Goal: Task Accomplishment & Management: Use online tool/utility

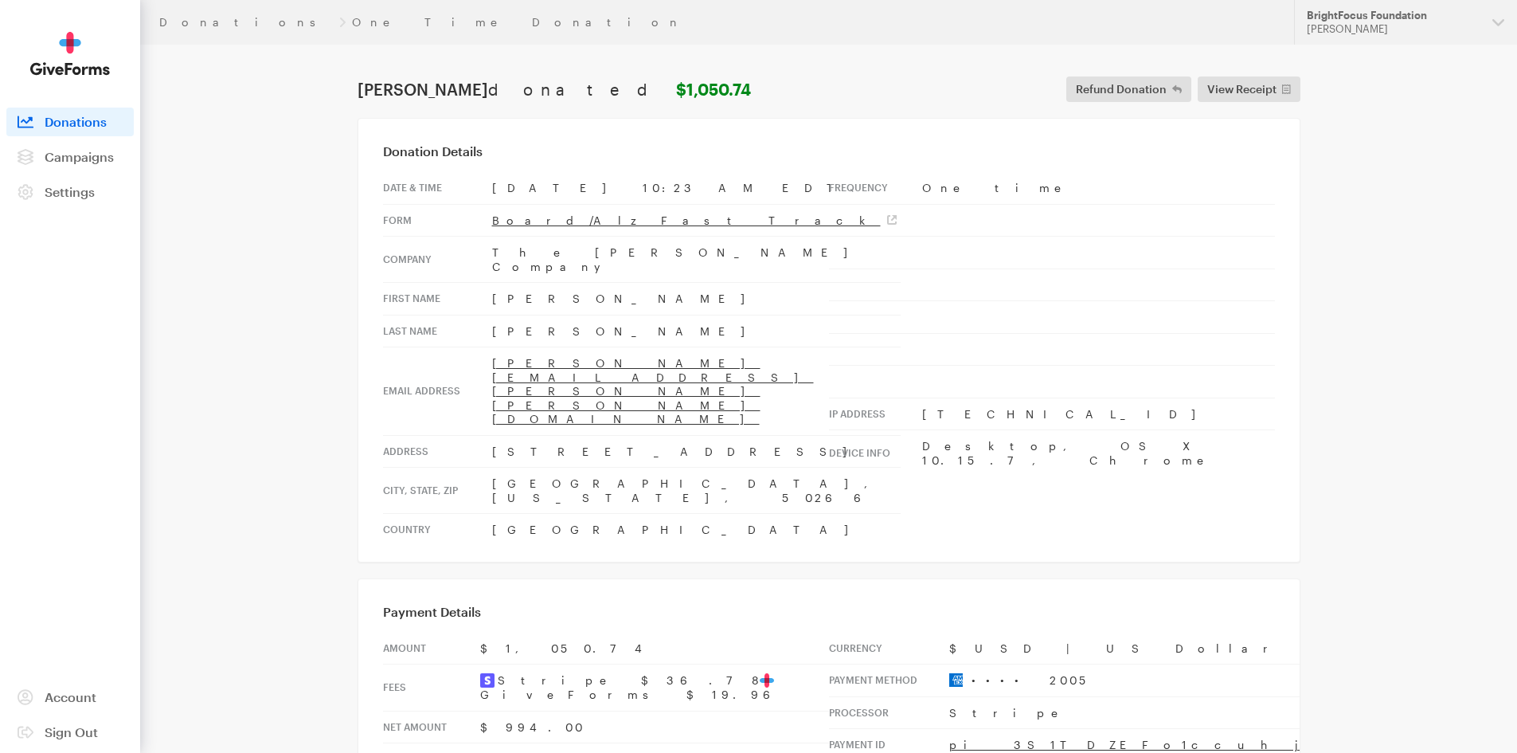
click at [74, 119] on span "Donations" at bounding box center [76, 121] width 62 height 15
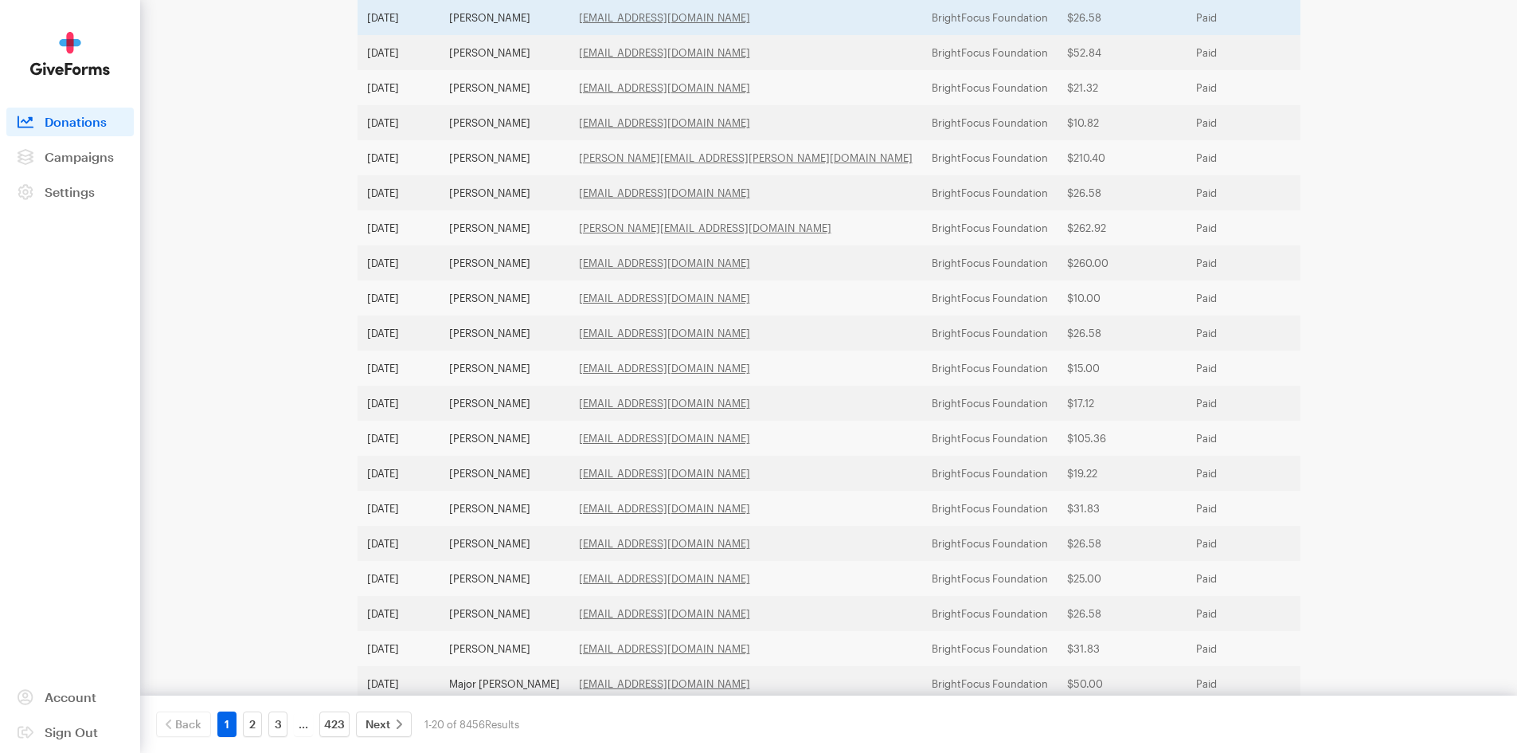
scroll to position [405, 0]
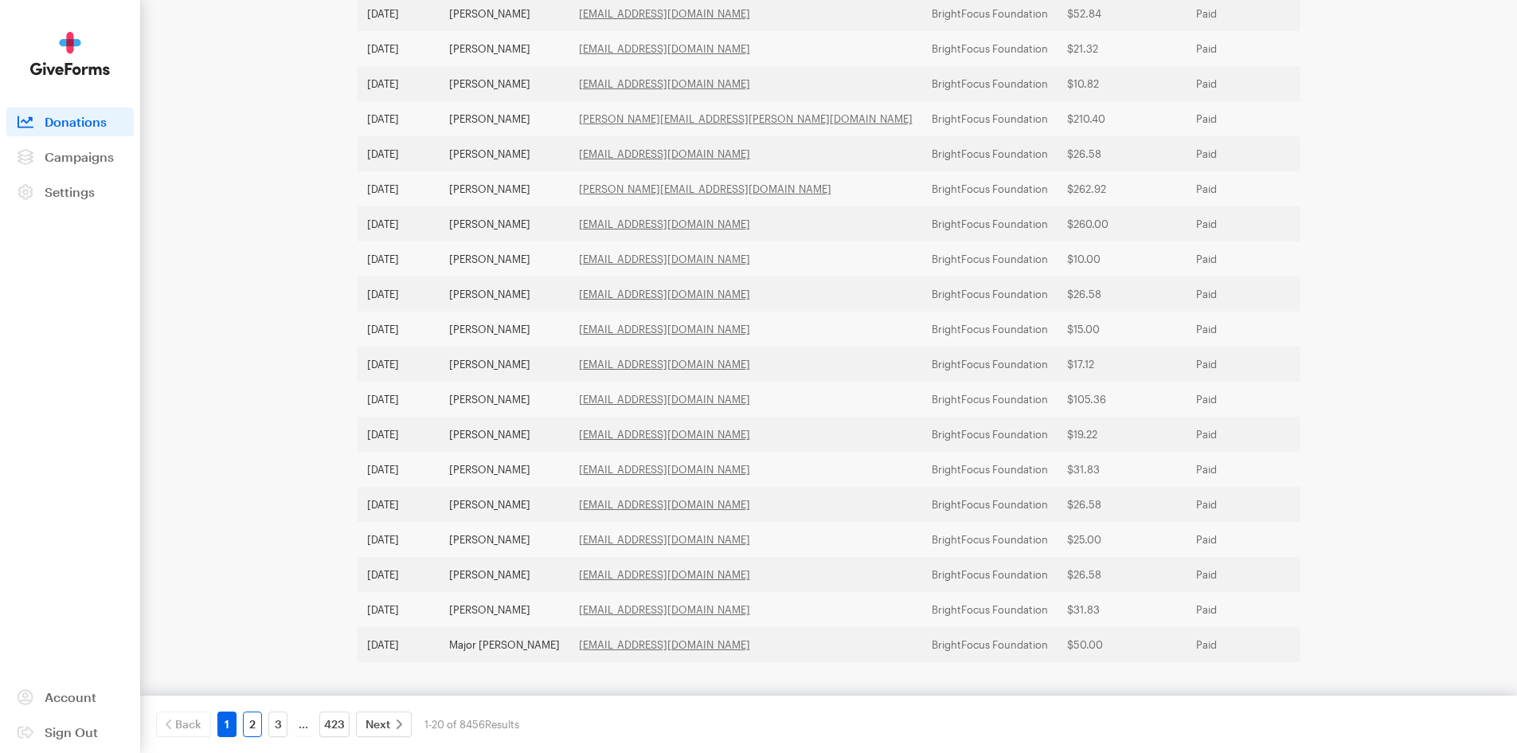
click at [252, 720] on link "2" at bounding box center [252, 723] width 19 height 25
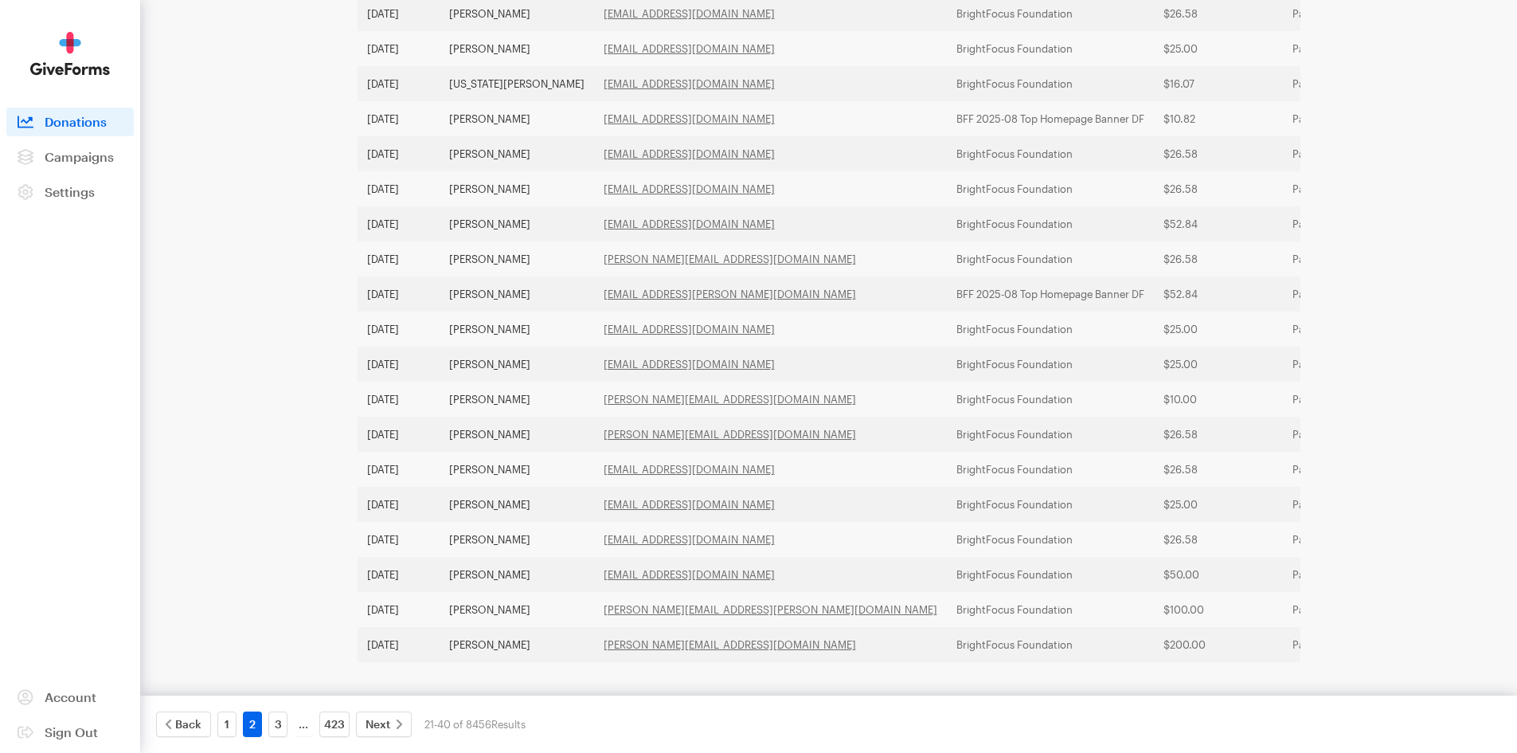
scroll to position [424, 0]
click at [276, 725] on link "3" at bounding box center [277, 723] width 19 height 25
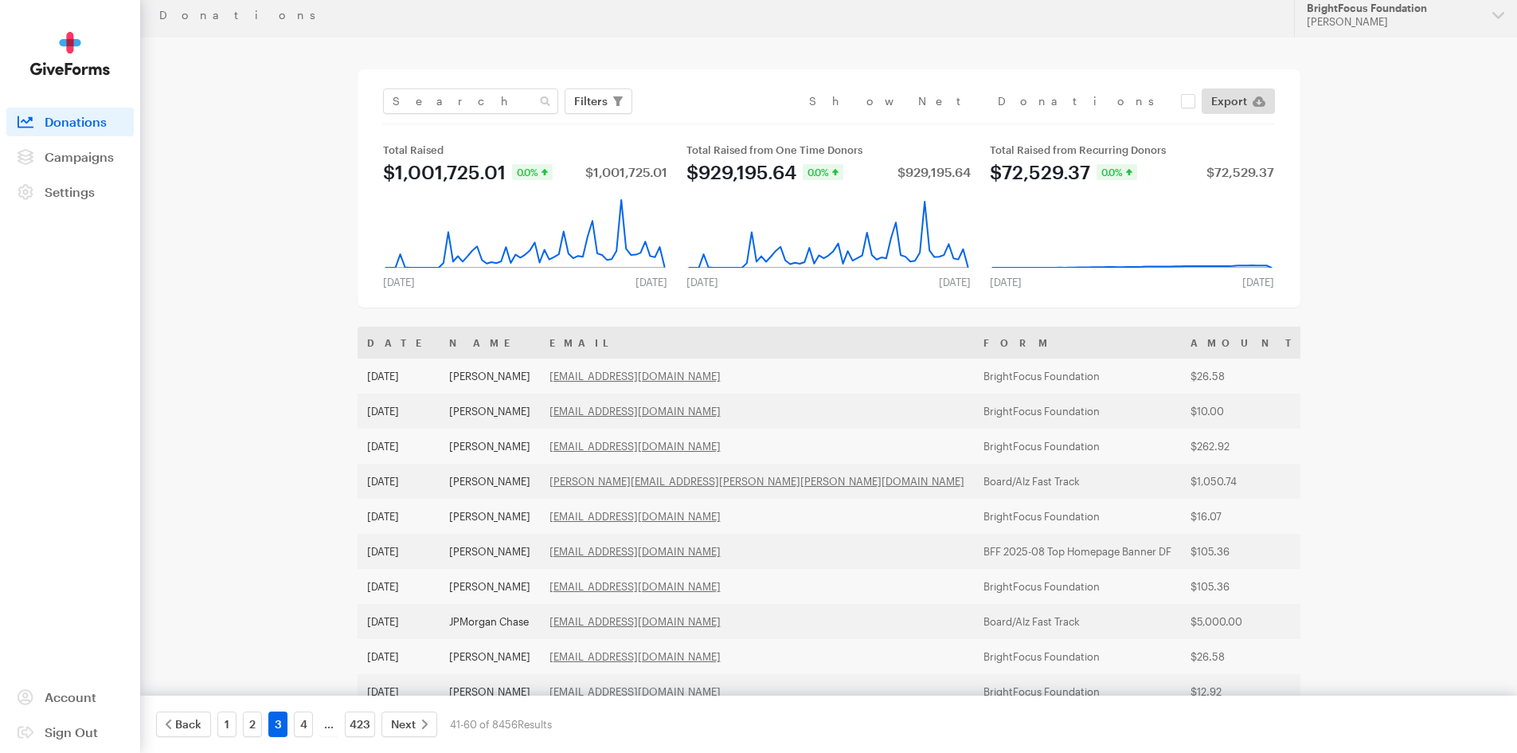
scroll to position [0, 0]
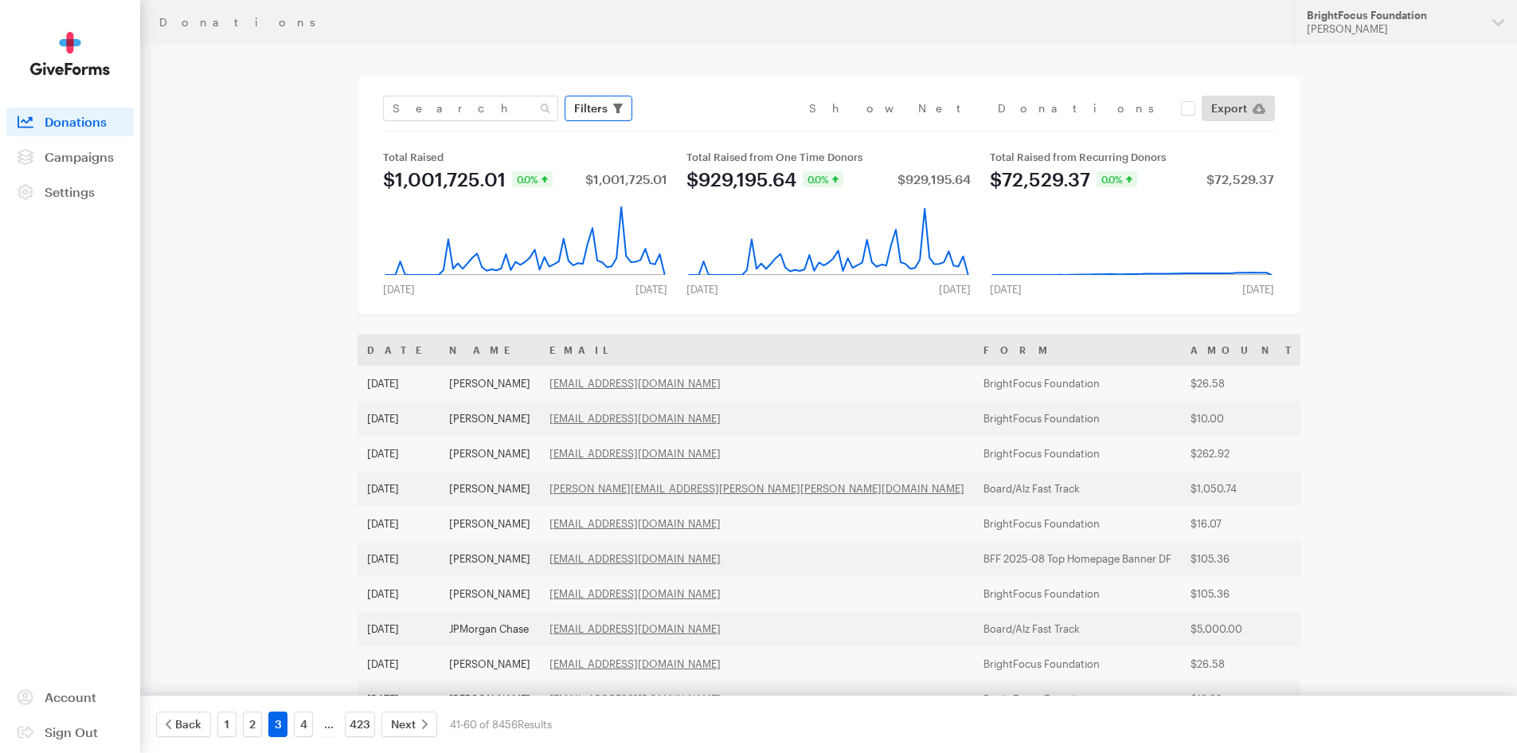
click at [619, 104] on icon "button" at bounding box center [618, 109] width 10 height 10
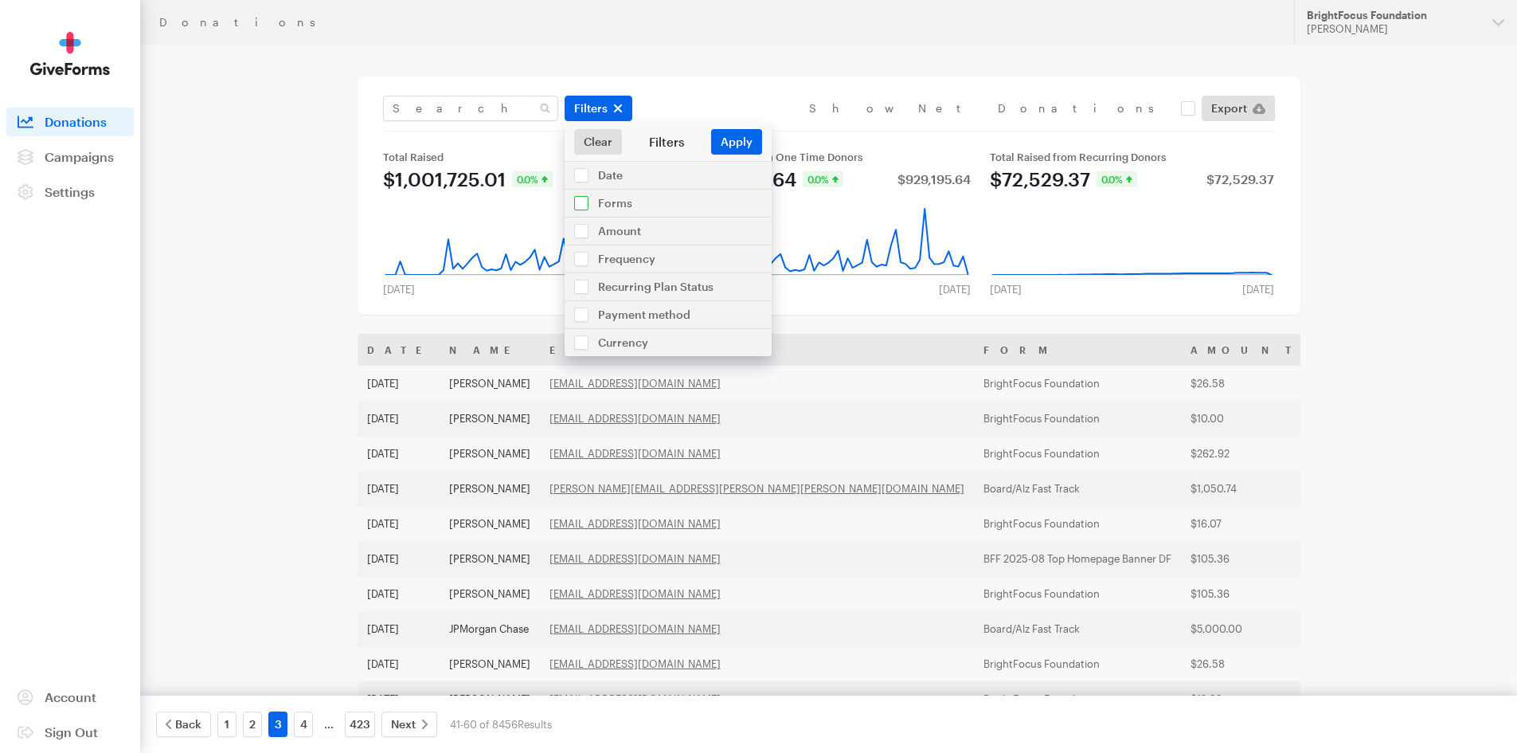
click at [614, 200] on input "checkbox" at bounding box center [668, 203] width 207 height 27
checkbox input "true"
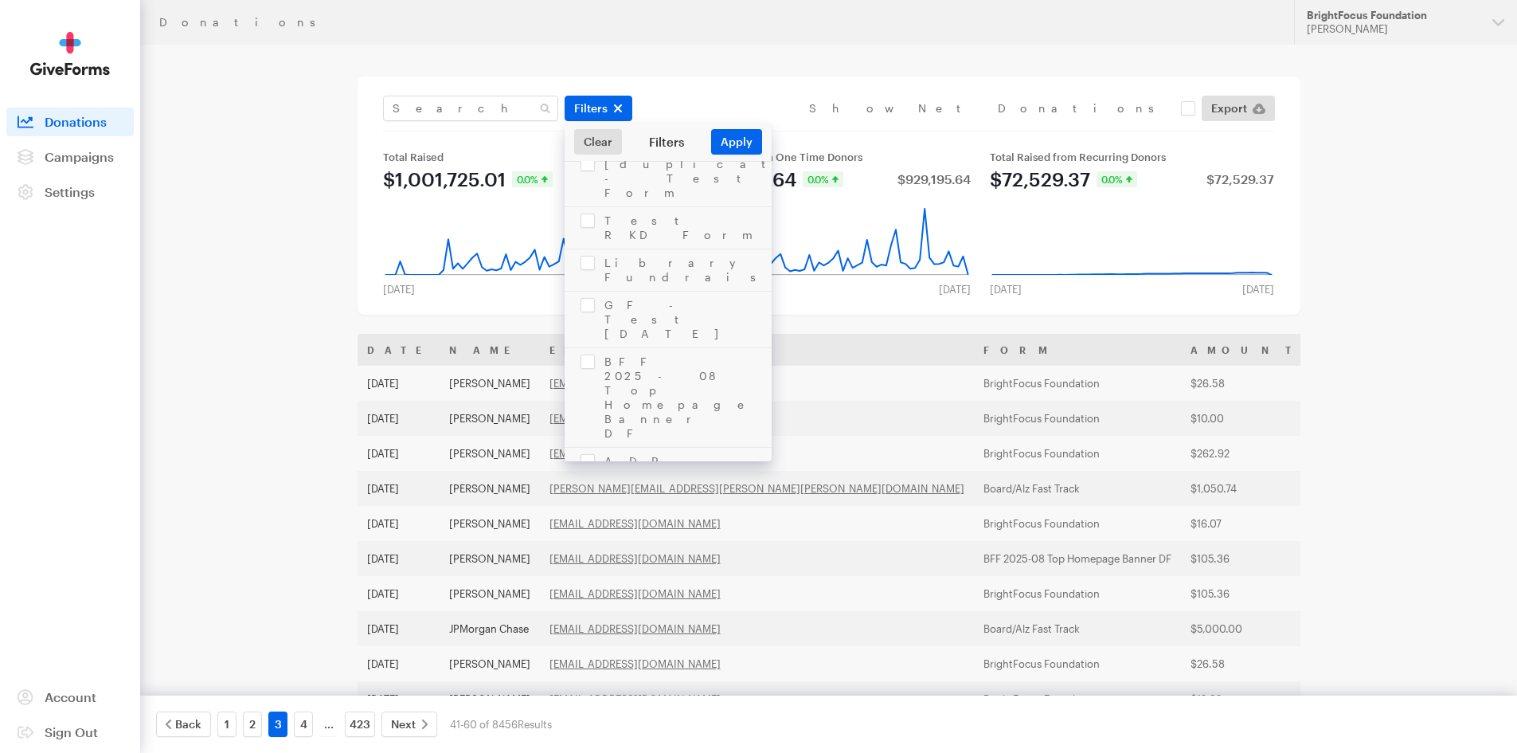
scroll to position [319, 0]
click at [581, 608] on input "checkbox" at bounding box center [668, 636] width 207 height 56
checkbox input "true"
click at [748, 142] on button "Apply" at bounding box center [736, 141] width 51 height 25
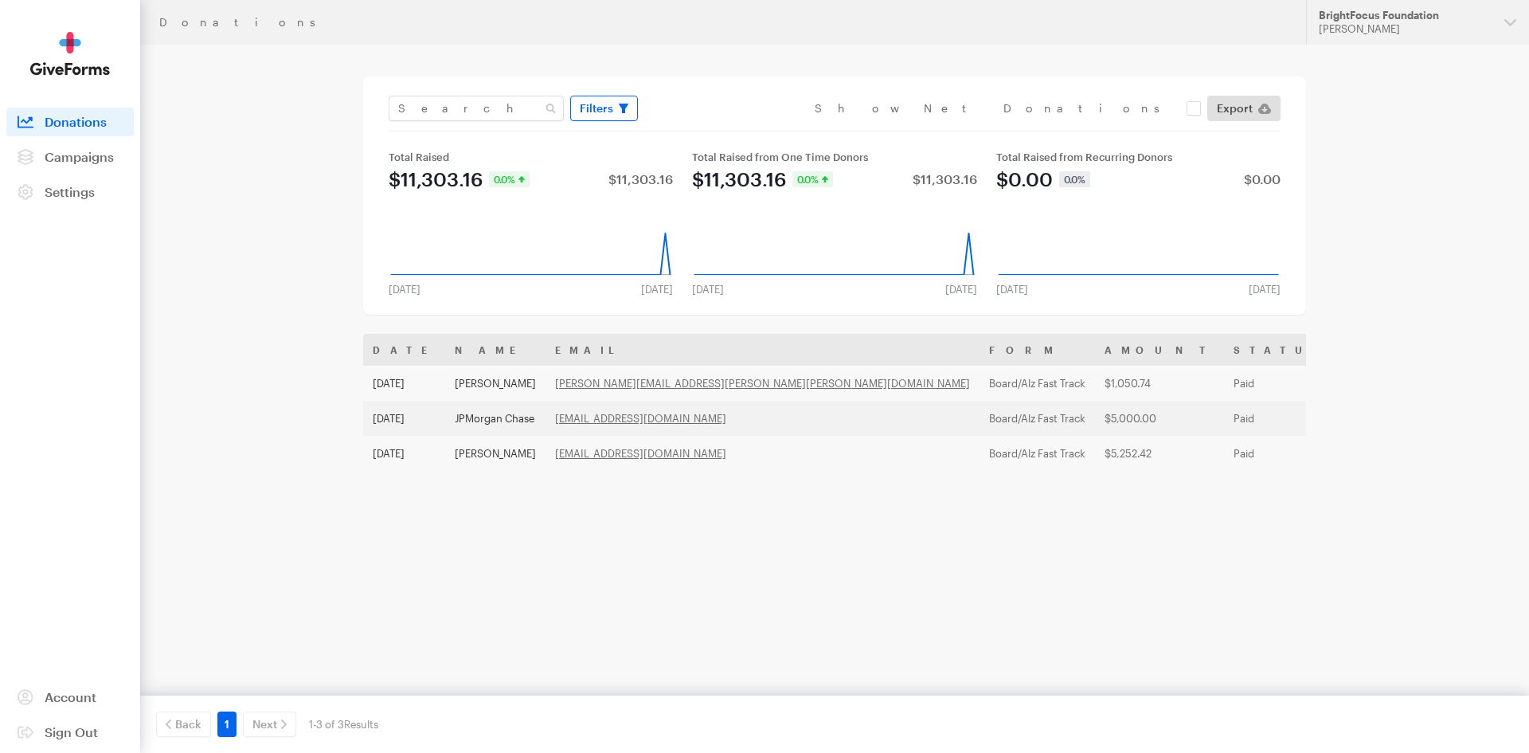
click at [616, 110] on button "Filters" at bounding box center [604, 108] width 68 height 25
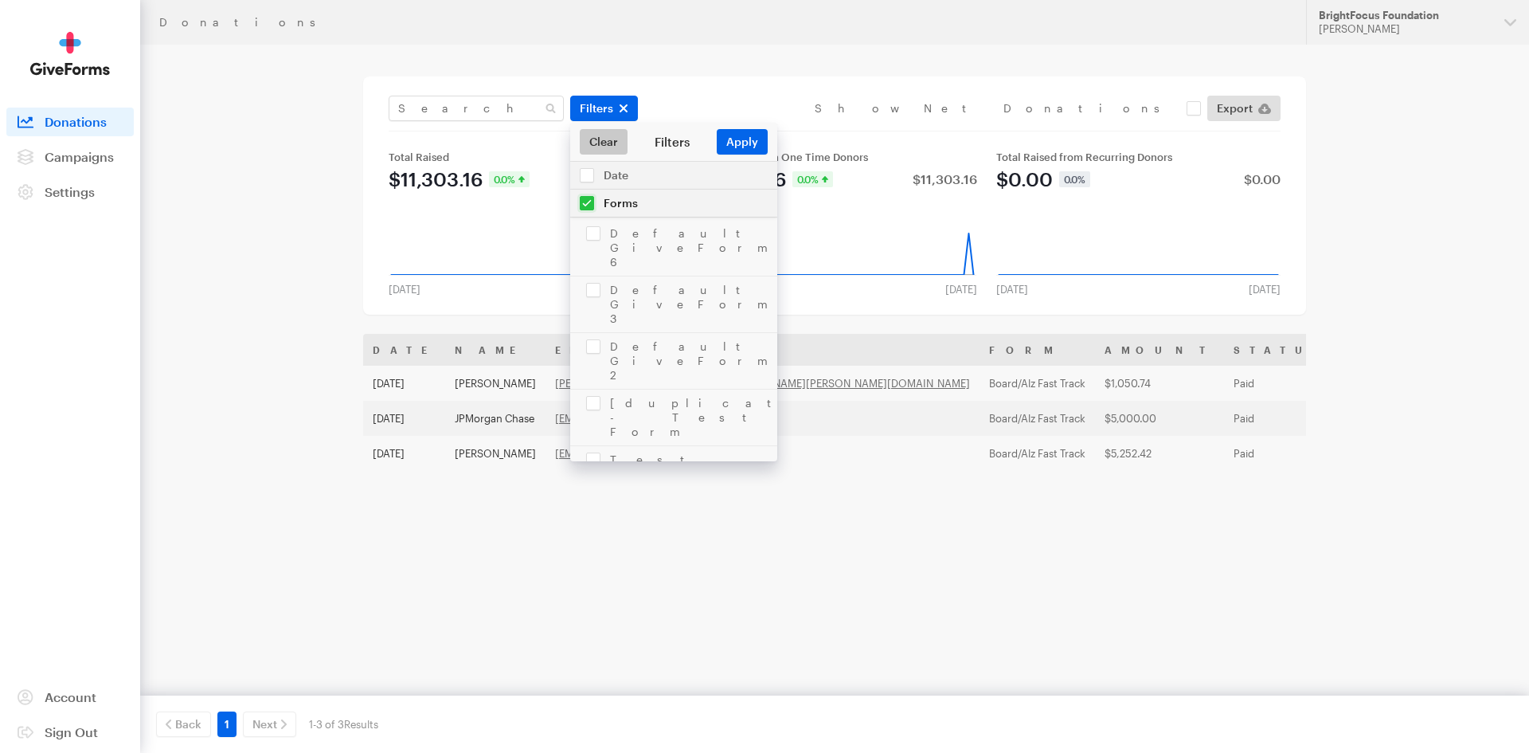
click at [600, 143] on link "Clear" at bounding box center [604, 141] width 48 height 25
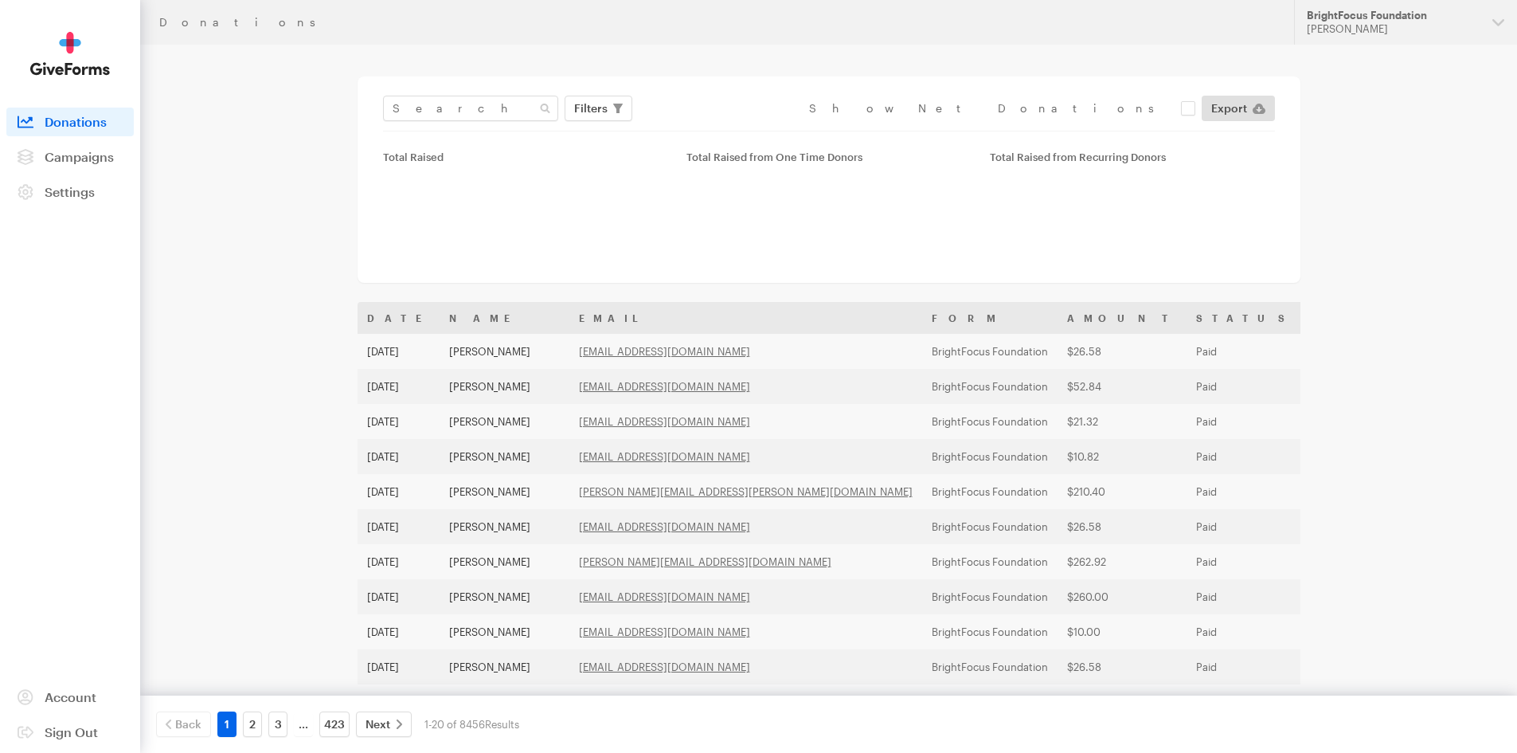
click at [498, 108] on input "text" at bounding box center [470, 108] width 175 height 25
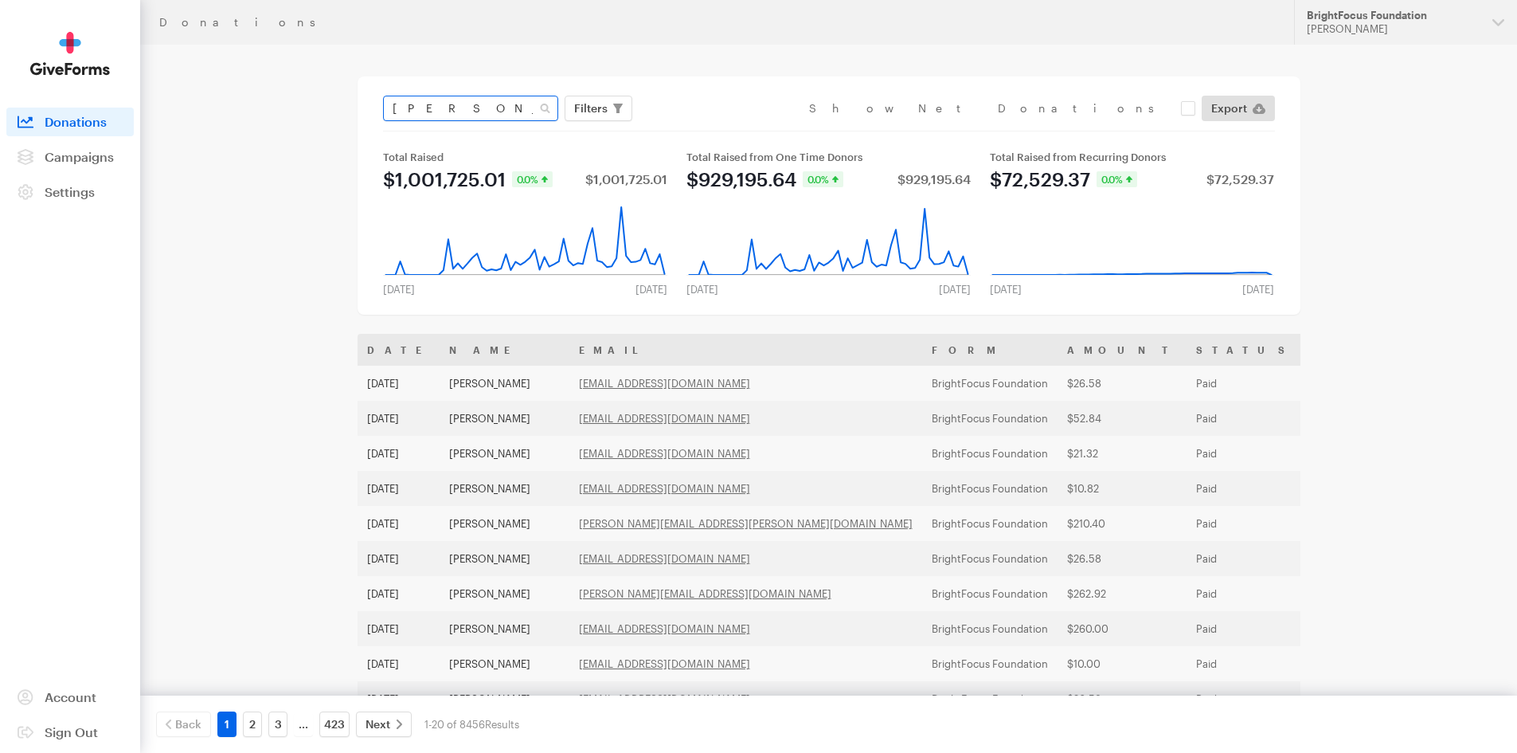
type input "[PERSON_NAME]"
click at [711, 129] on button "Apply" at bounding box center [736, 141] width 51 height 25
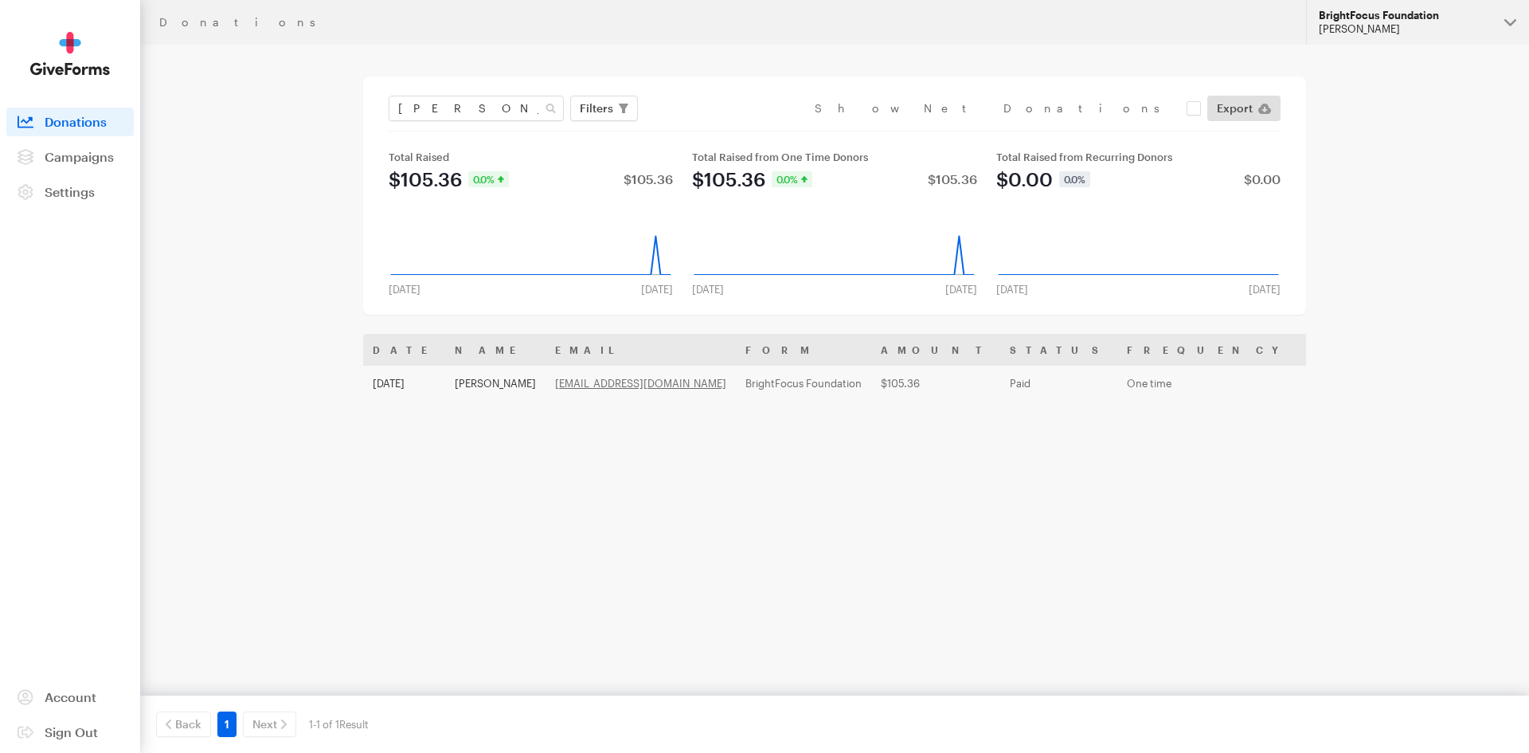
click at [1372, 15] on div "BrightFocus Foundation" at bounding box center [1405, 16] width 173 height 14
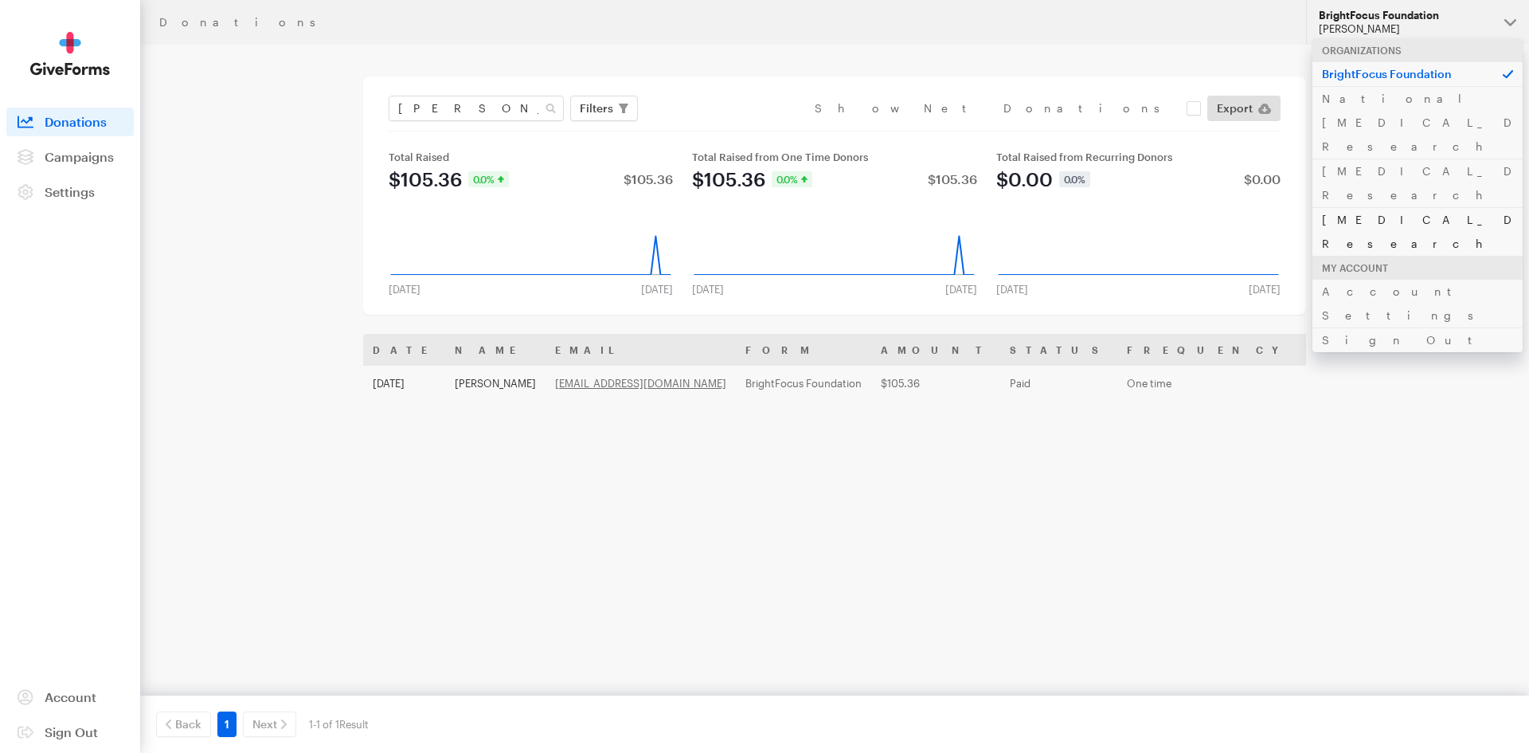
click at [1366, 207] on link "[MEDICAL_DATA] Research" at bounding box center [1417, 231] width 210 height 49
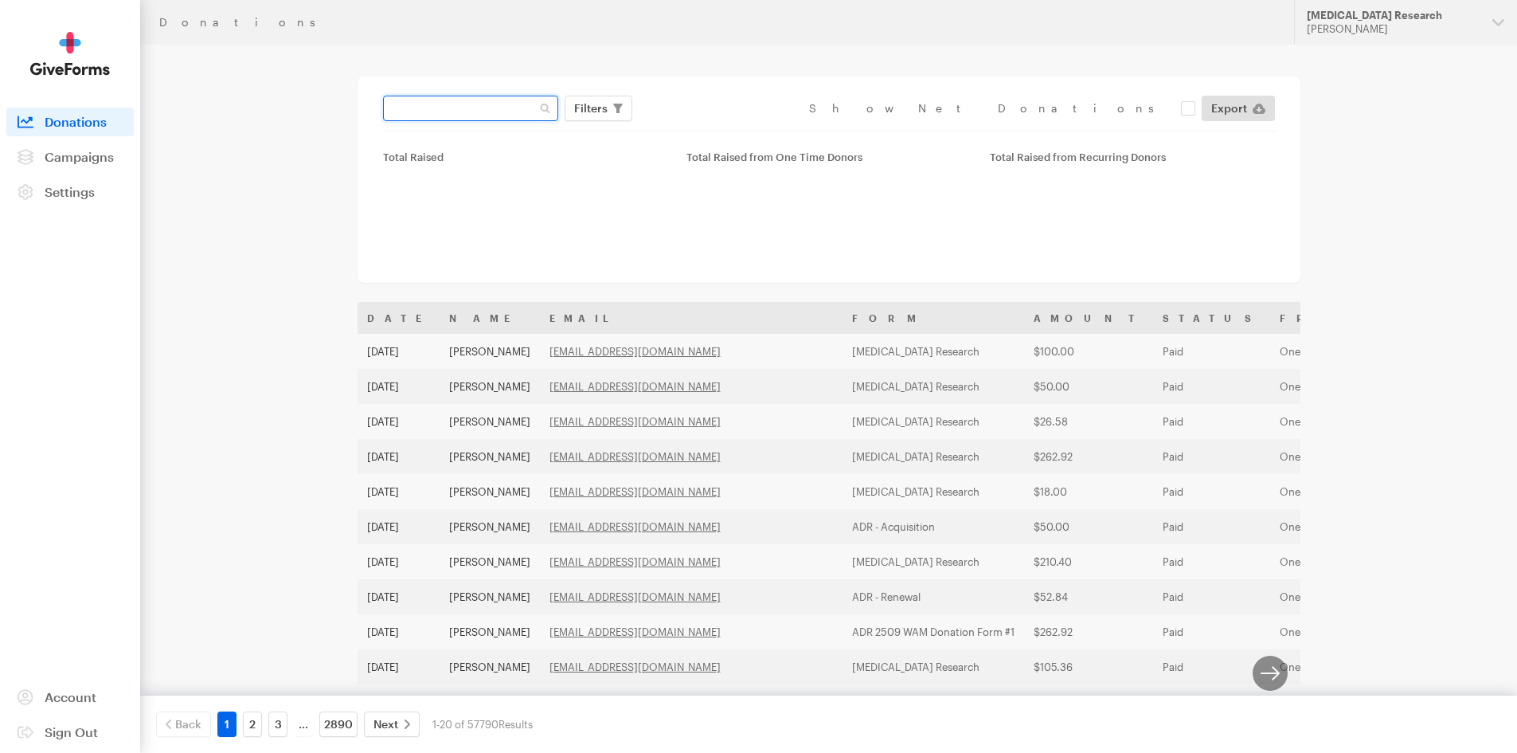
click at [460, 103] on input "text" at bounding box center [470, 108] width 175 height 25
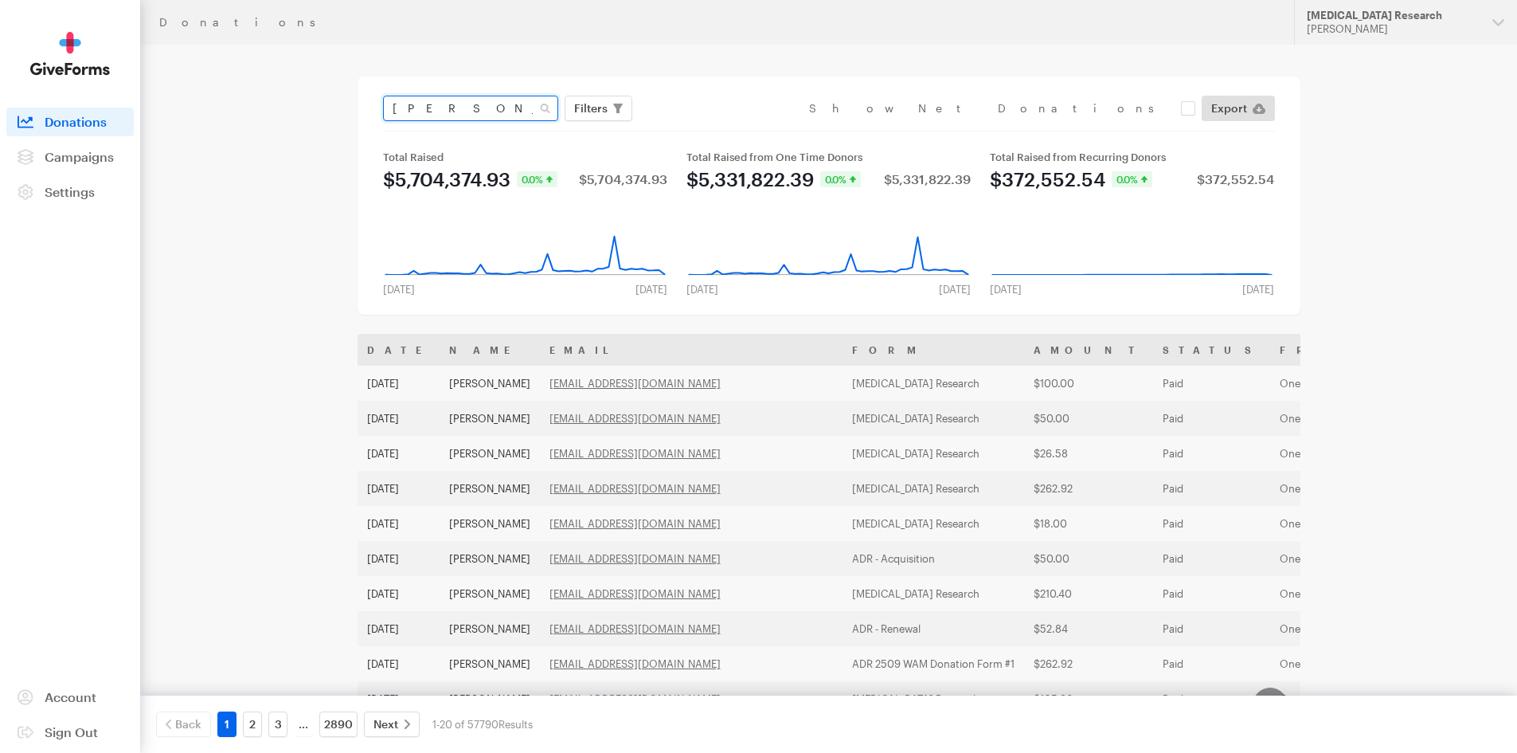
type input "[PERSON_NAME]"
click at [711, 129] on button "Apply" at bounding box center [736, 141] width 51 height 25
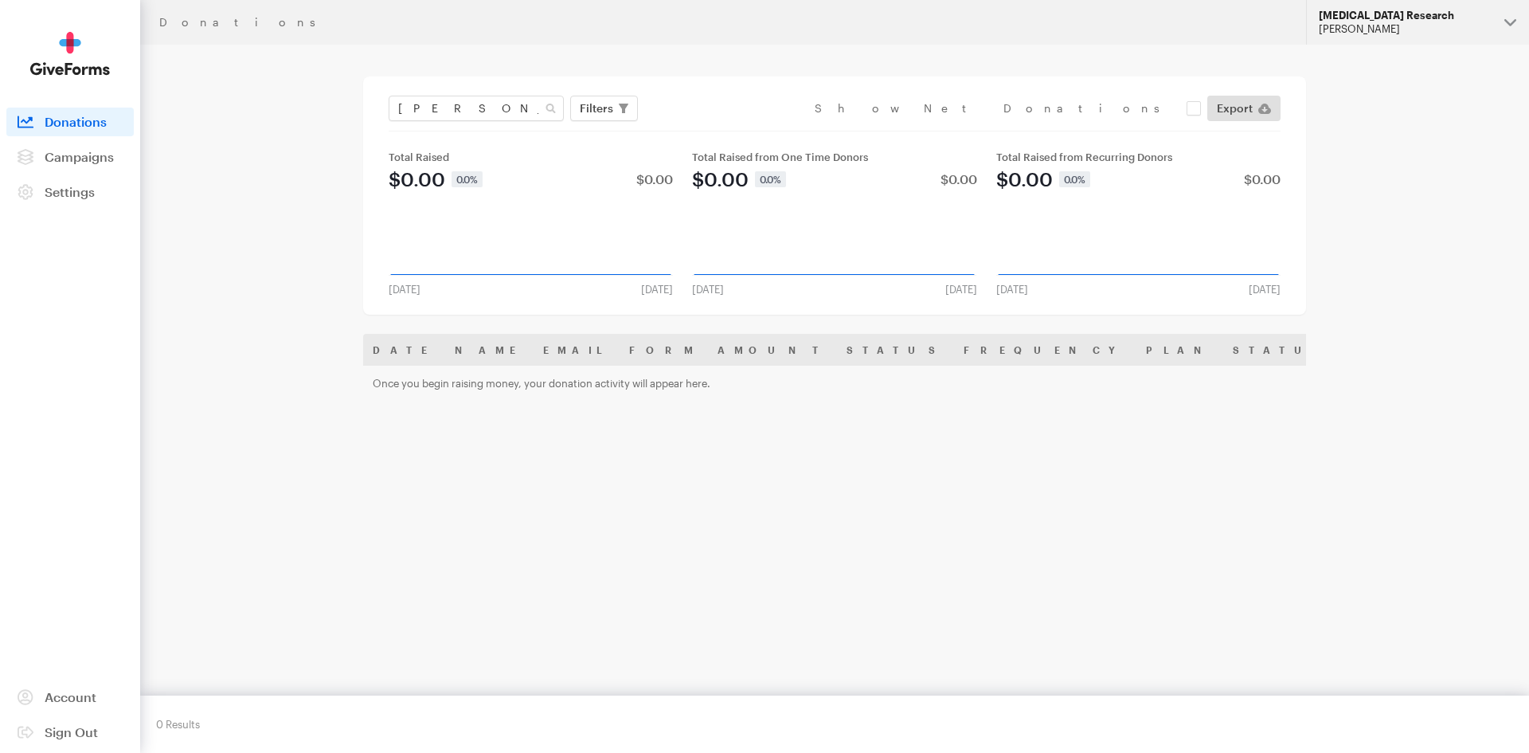
click at [1359, 18] on div "[MEDICAL_DATA] Research" at bounding box center [1405, 16] width 173 height 14
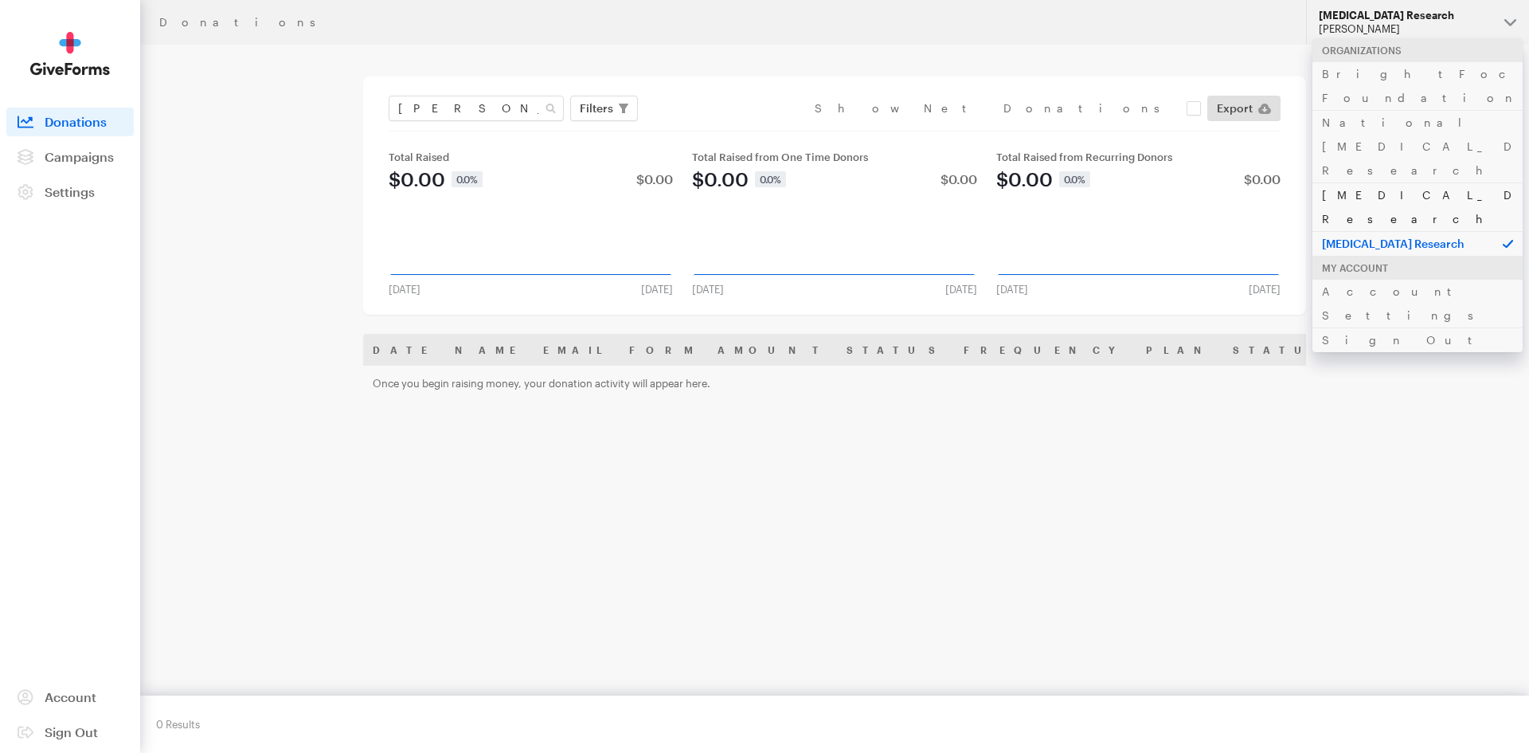
click at [1371, 182] on link "[MEDICAL_DATA] Research" at bounding box center [1417, 206] width 210 height 49
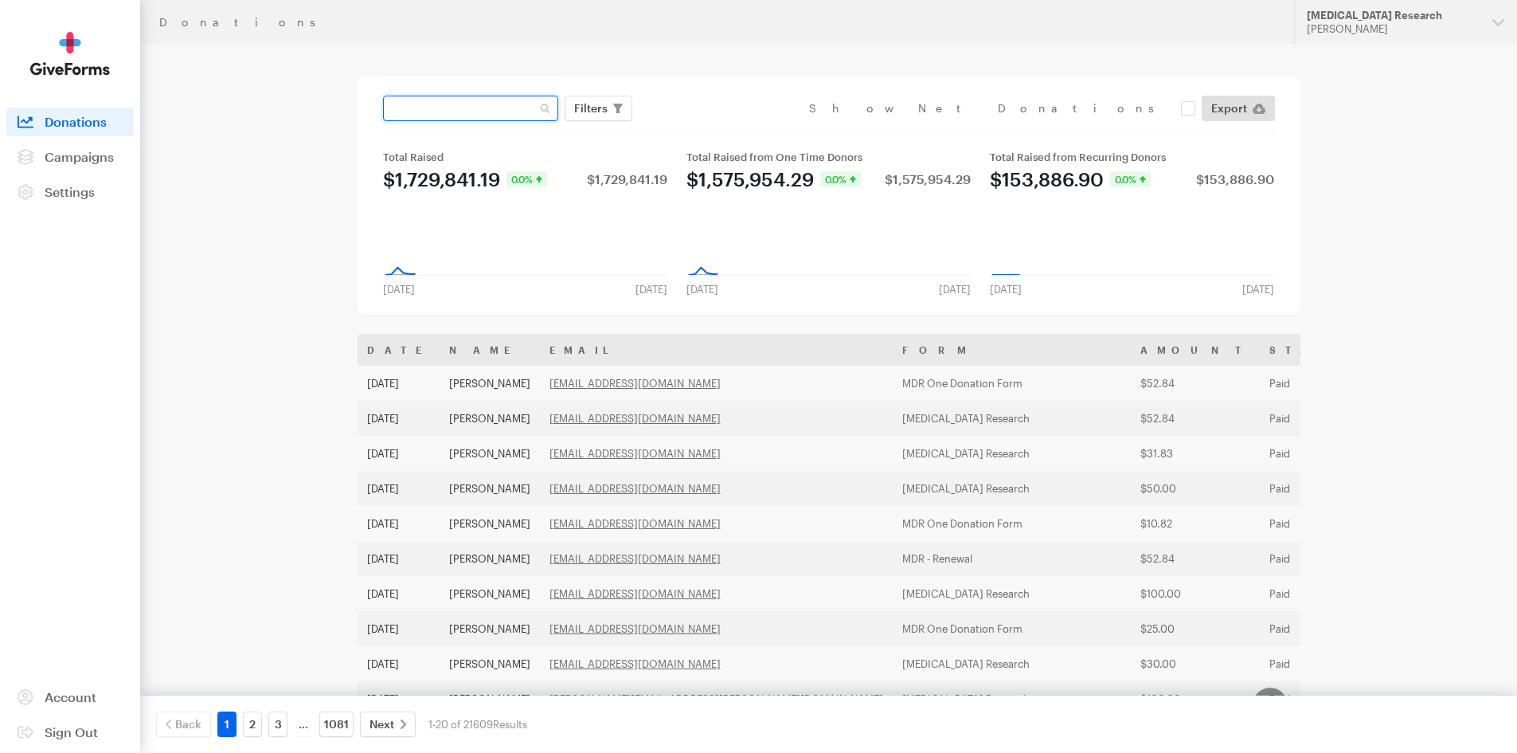
click at [467, 107] on input "text" at bounding box center [470, 108] width 175 height 25
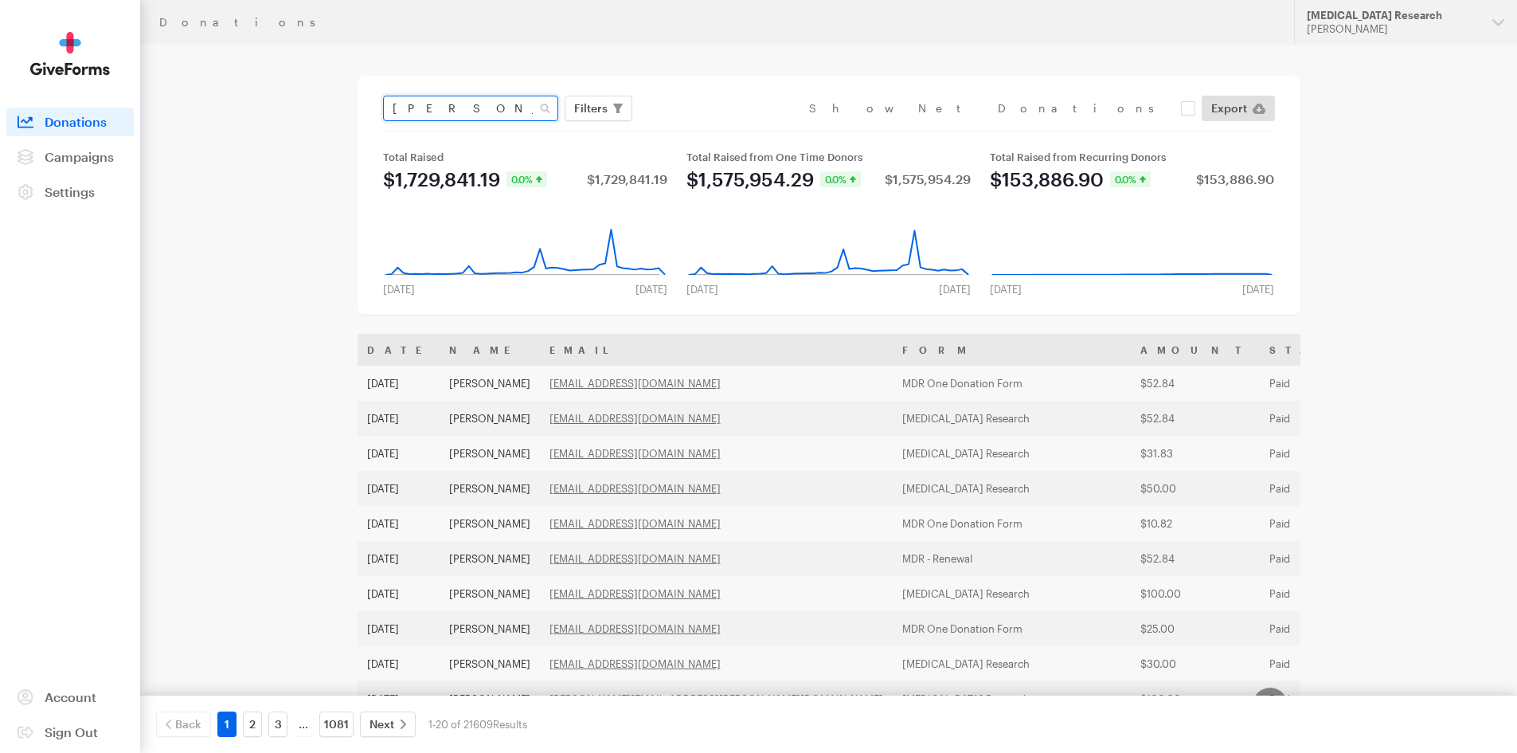
type input "[PERSON_NAME]"
click at [711, 129] on button "Apply" at bounding box center [736, 141] width 51 height 25
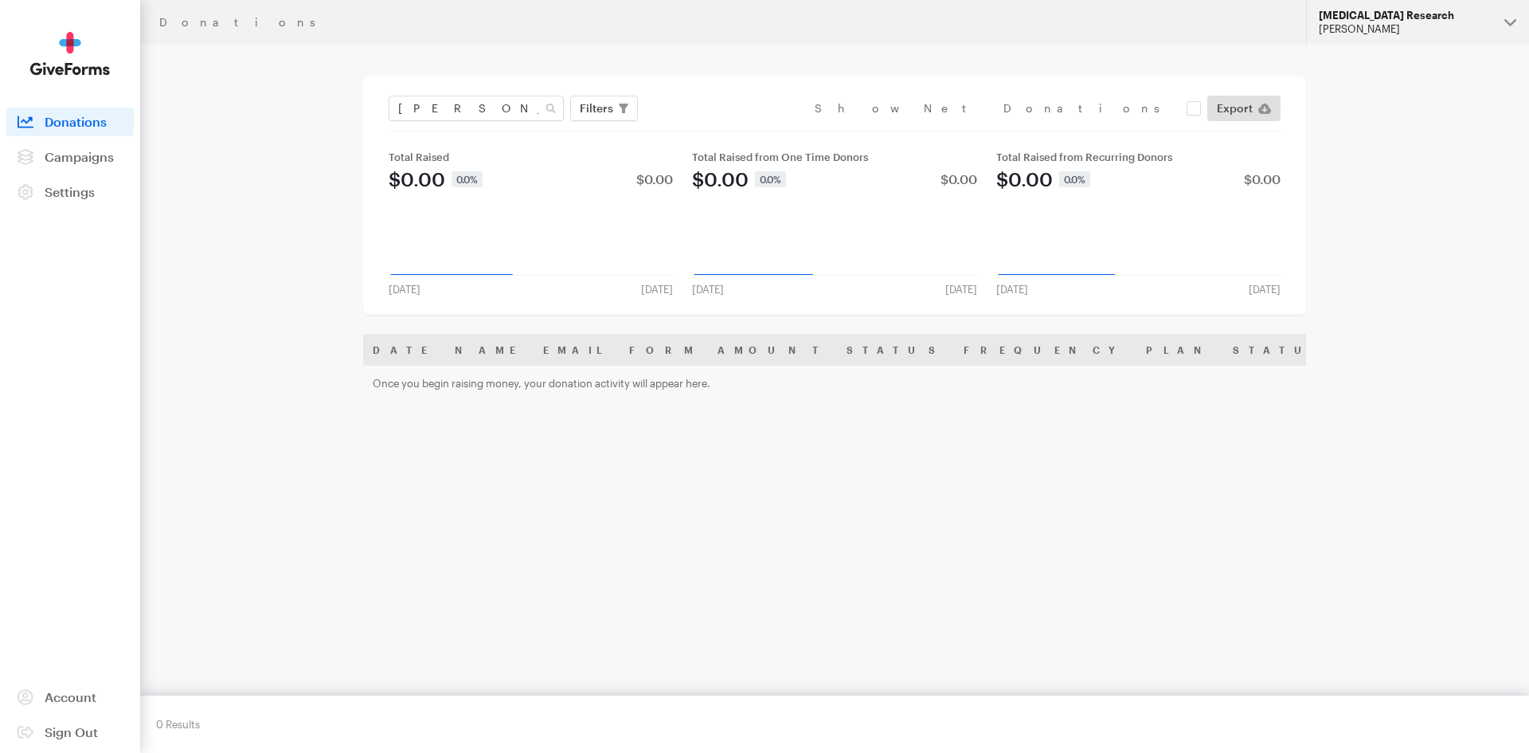
click at [1411, 17] on div "[MEDICAL_DATA] Research" at bounding box center [1405, 16] width 173 height 14
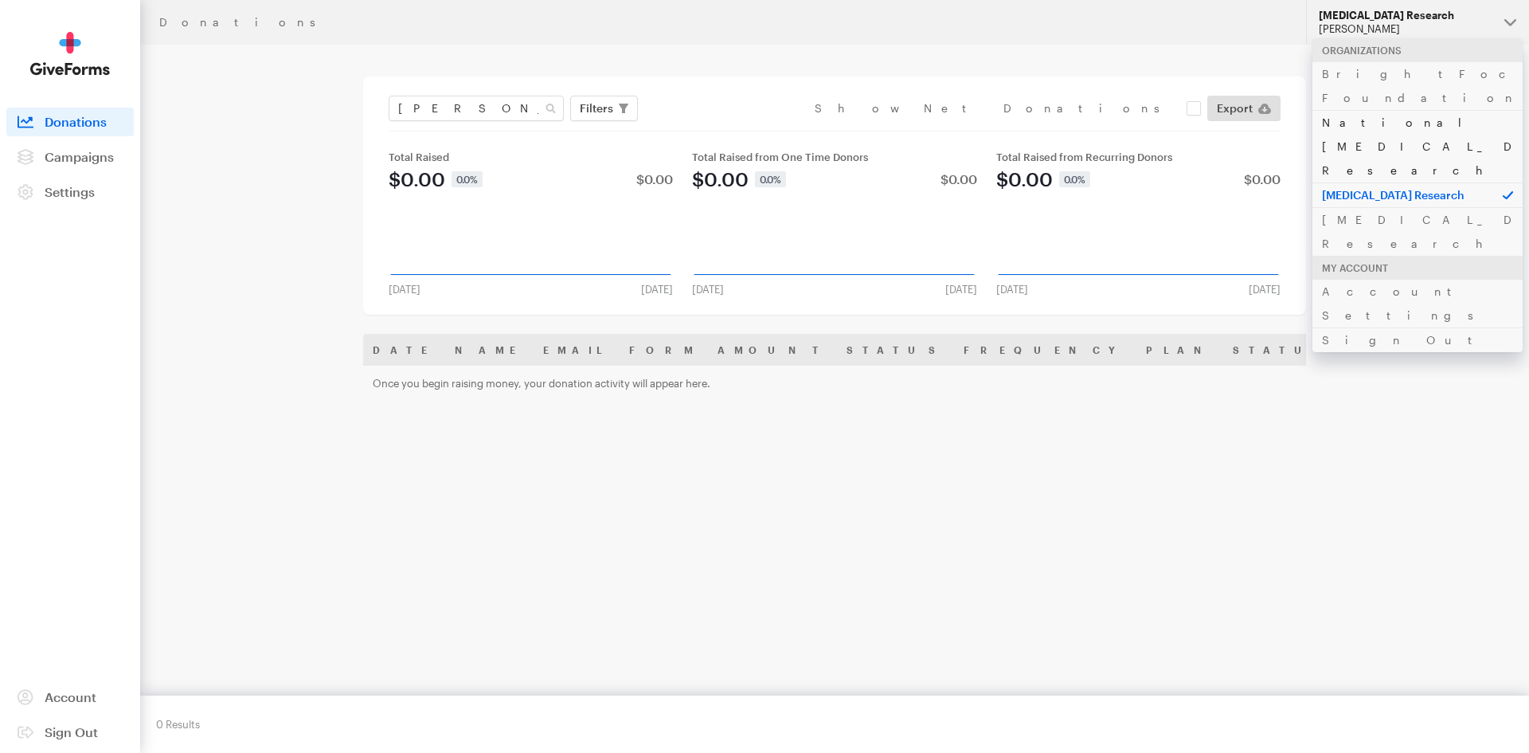
click at [1373, 110] on link "National [MEDICAL_DATA] Research" at bounding box center [1417, 146] width 210 height 72
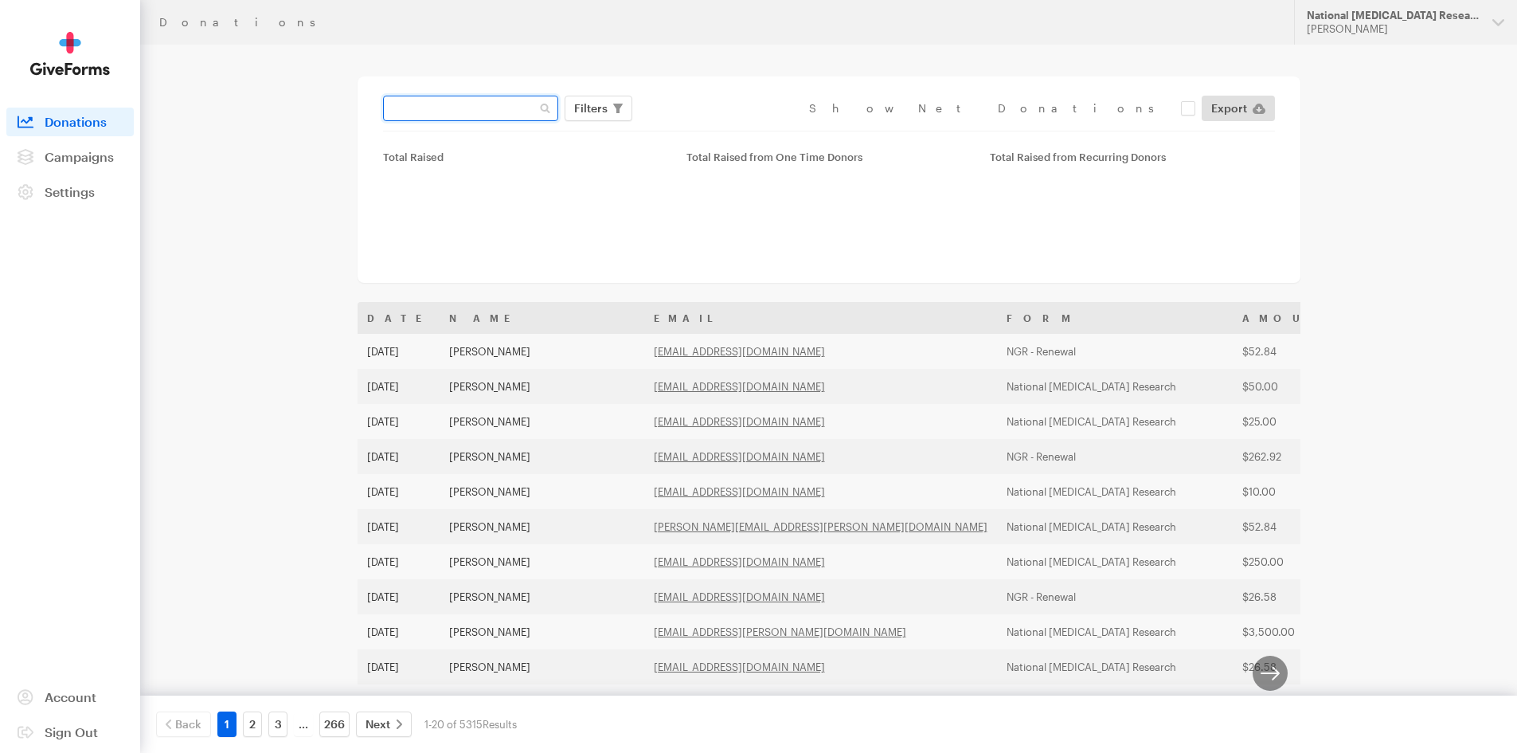
click at [471, 115] on input "text" at bounding box center [470, 108] width 175 height 25
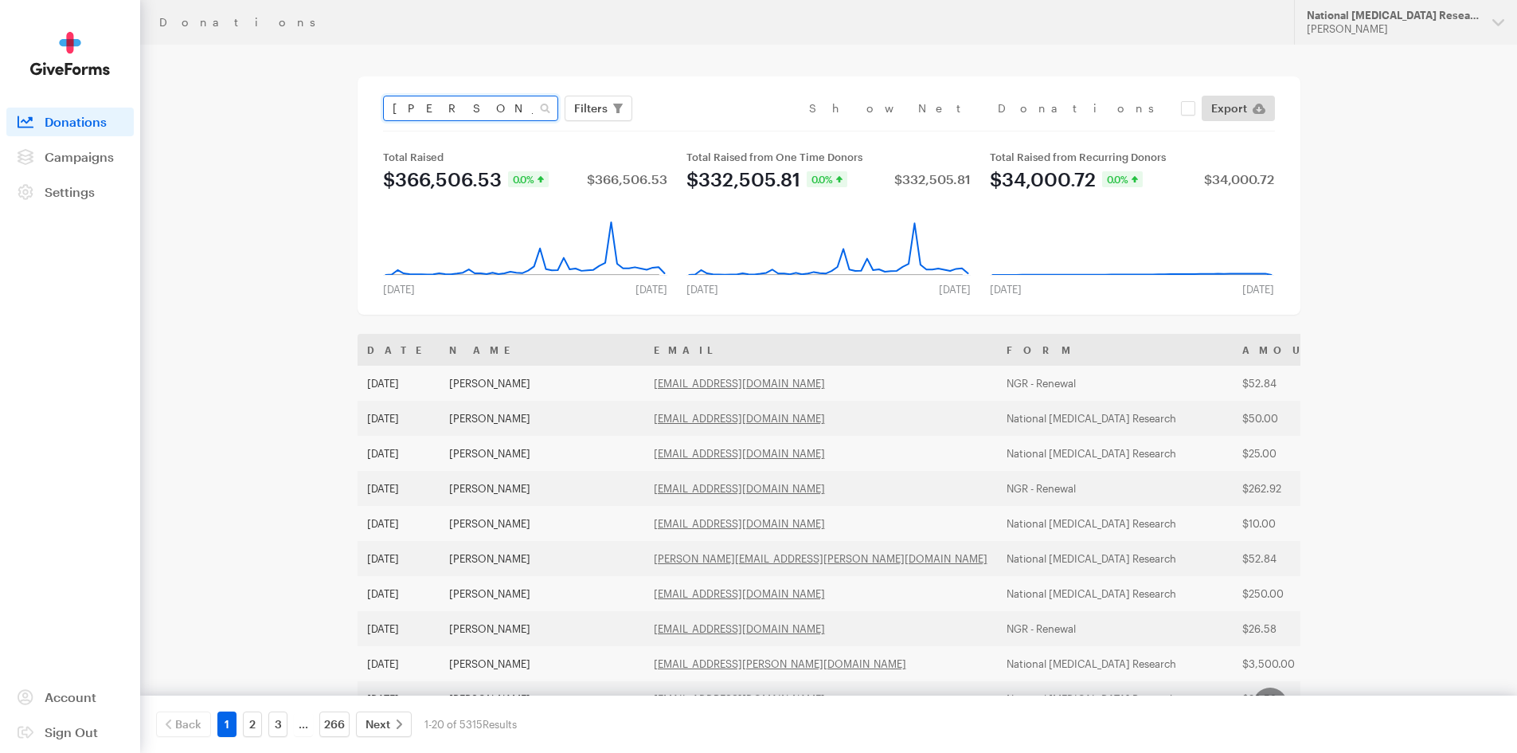
type input "[PERSON_NAME]"
click at [711, 129] on button "Apply" at bounding box center [736, 141] width 51 height 25
